Goal: Find specific page/section

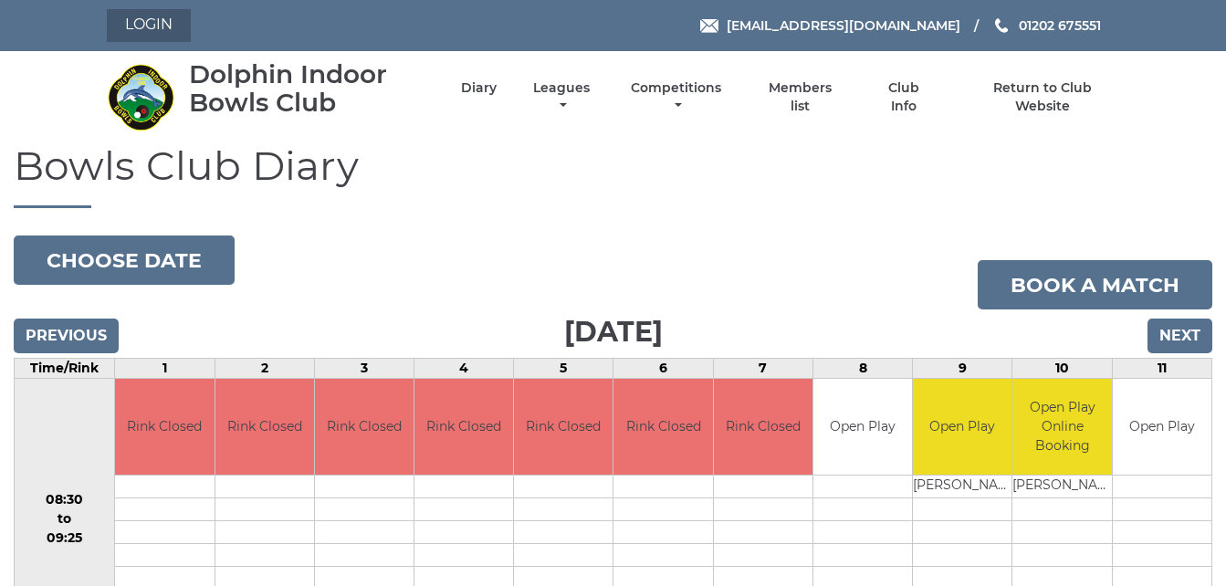
click at [152, 27] on link "Login" at bounding box center [149, 25] width 84 height 33
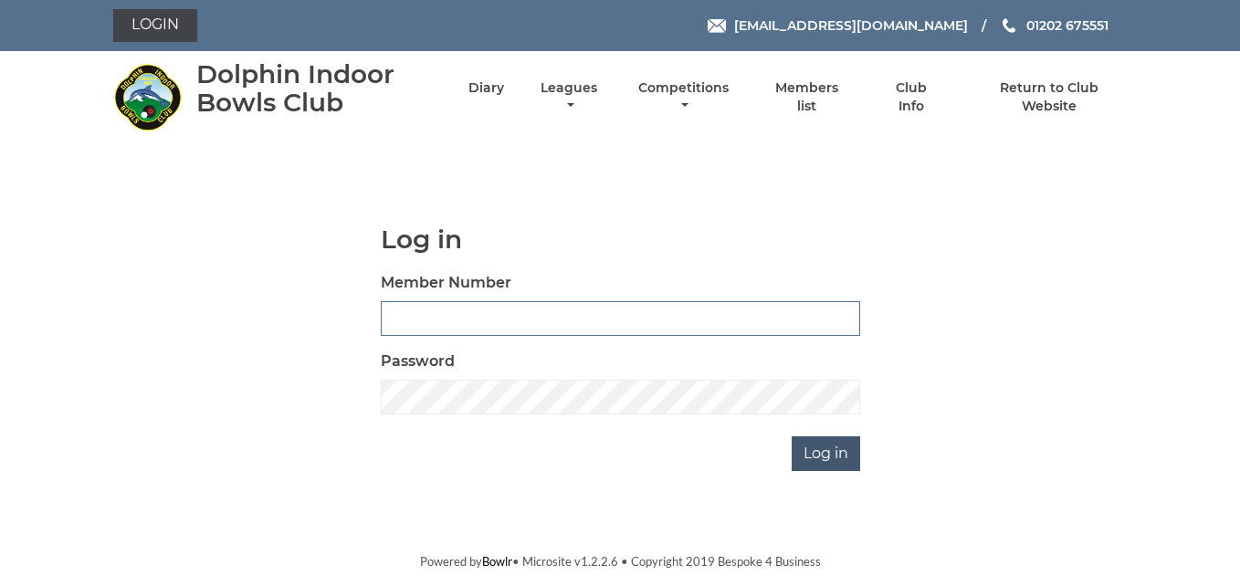
type input "3783"
click at [829, 452] on input "Log in" at bounding box center [825, 453] width 68 height 35
